Goal: Task Accomplishment & Management: Complete application form

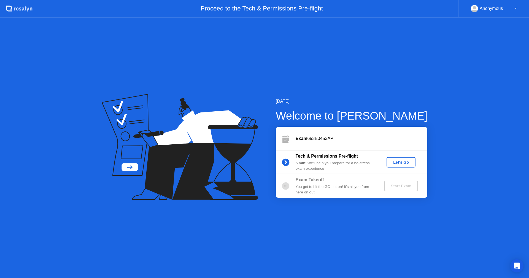
click at [401, 161] on div "Let's Go" at bounding box center [401, 162] width 25 height 4
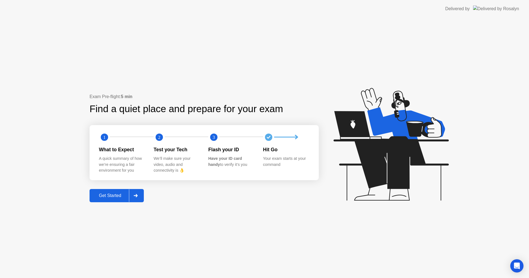
click at [111, 196] on div "Get Started" at bounding box center [110, 195] width 38 height 5
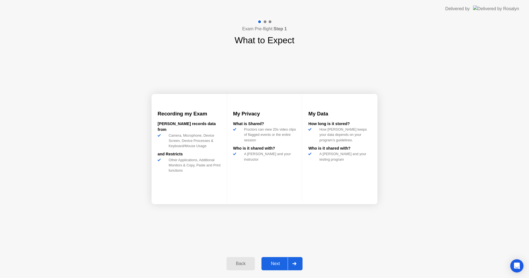
click at [271, 262] on div "Next" at bounding box center [275, 263] width 25 height 5
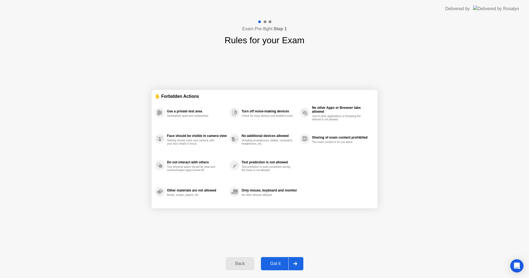
click at [273, 263] on div "Got it" at bounding box center [276, 263] width 26 height 5
select select "**********"
select select "*******"
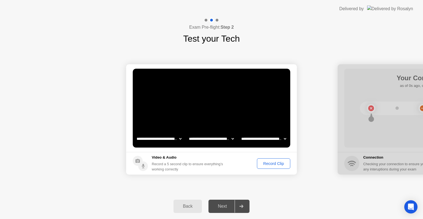
click at [226, 208] on div "Next" at bounding box center [222, 206] width 25 height 5
click at [278, 163] on div "Record Clip" at bounding box center [273, 163] width 29 height 4
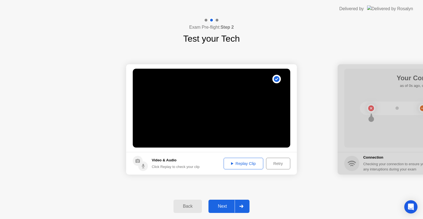
click at [232, 165] on div "Replay Clip" at bounding box center [244, 163] width 36 height 4
click at [224, 209] on button "Next" at bounding box center [229, 206] width 41 height 13
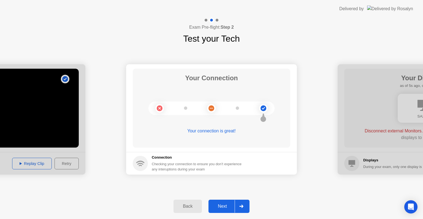
click at [224, 206] on div "Next" at bounding box center [222, 206] width 25 height 5
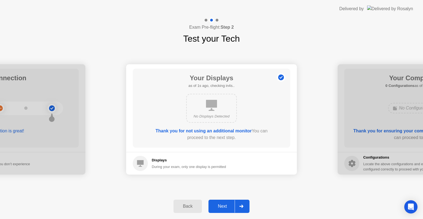
click at [225, 207] on div "Next" at bounding box center [222, 206] width 25 height 5
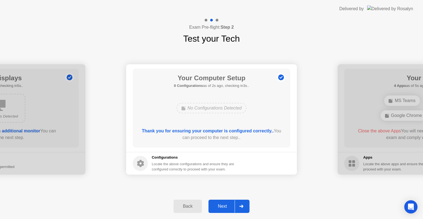
click at [226, 205] on div "Next" at bounding box center [222, 206] width 25 height 5
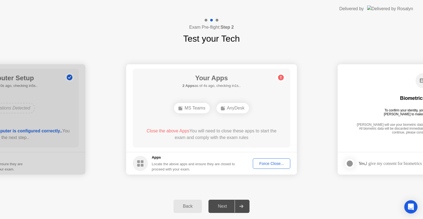
click at [236, 108] on div "AnyDesk" at bounding box center [233, 108] width 33 height 10
click at [275, 162] on div "Force Close..." at bounding box center [272, 163] width 34 height 4
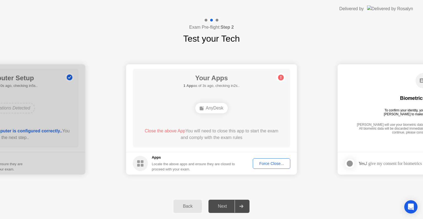
click at [272, 163] on div "Force Close..." at bounding box center [272, 163] width 34 height 4
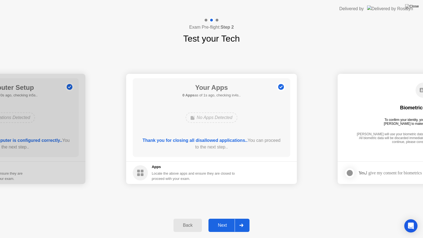
click at [223, 226] on div "Next" at bounding box center [222, 225] width 25 height 5
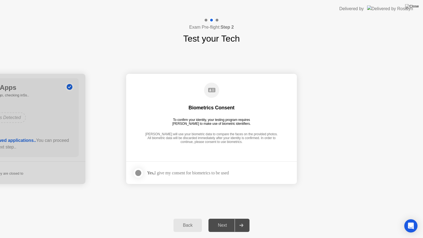
click at [136, 173] on div at bounding box center [138, 173] width 7 height 7
click at [221, 225] on div "Next" at bounding box center [222, 225] width 25 height 5
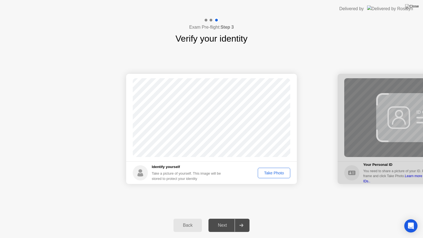
click at [279, 172] on div "Take Photo" at bounding box center [274, 173] width 29 height 4
click at [219, 228] on div "Next" at bounding box center [222, 225] width 25 height 5
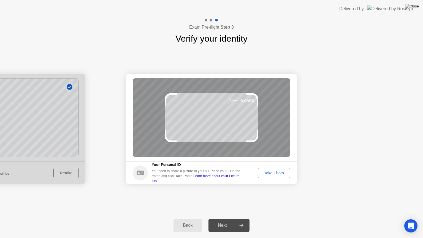
click at [272, 171] on div "Take Photo" at bounding box center [274, 173] width 29 height 4
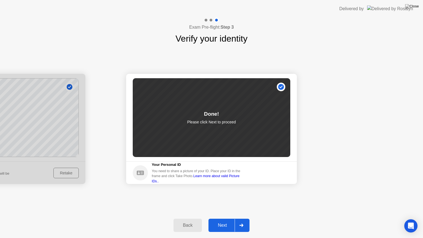
click at [227, 223] on div "Next" at bounding box center [222, 225] width 25 height 5
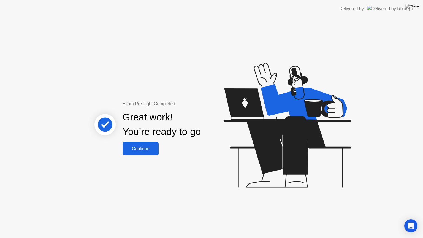
click at [149, 151] on div "Continue" at bounding box center [140, 148] width 33 height 5
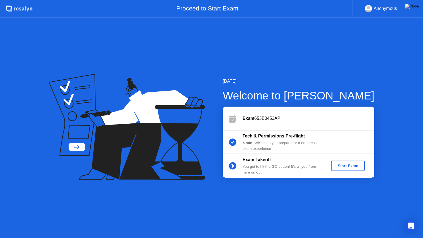
click at [350, 165] on div "Start Exam" at bounding box center [348, 166] width 29 height 4
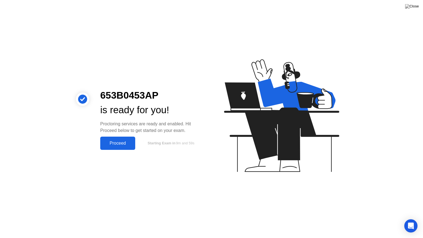
click at [121, 144] on div "Proceed" at bounding box center [118, 143] width 32 height 5
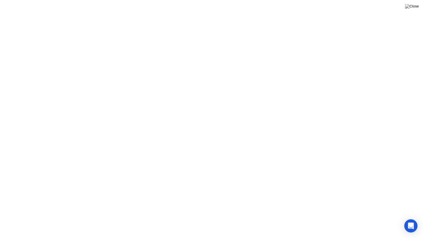
click button "Got it"
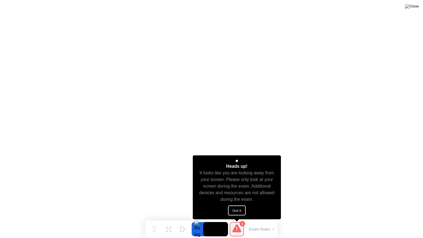
click at [240, 210] on button "Got it" at bounding box center [237, 211] width 18 height 10
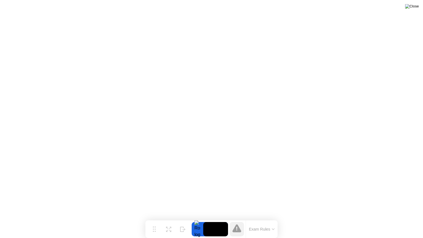
click at [415, 7] on img at bounding box center [412, 6] width 14 height 4
